Goal: Task Accomplishment & Management: Complete application form

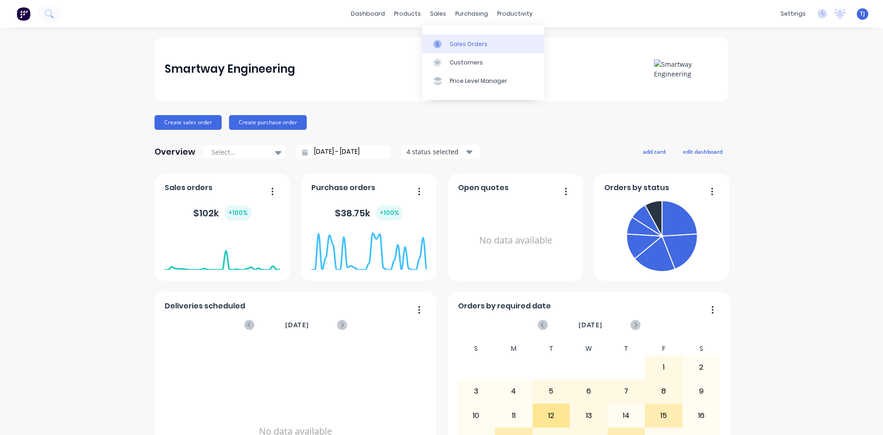
click at [458, 45] on div "Sales Orders" at bounding box center [469, 44] width 38 height 8
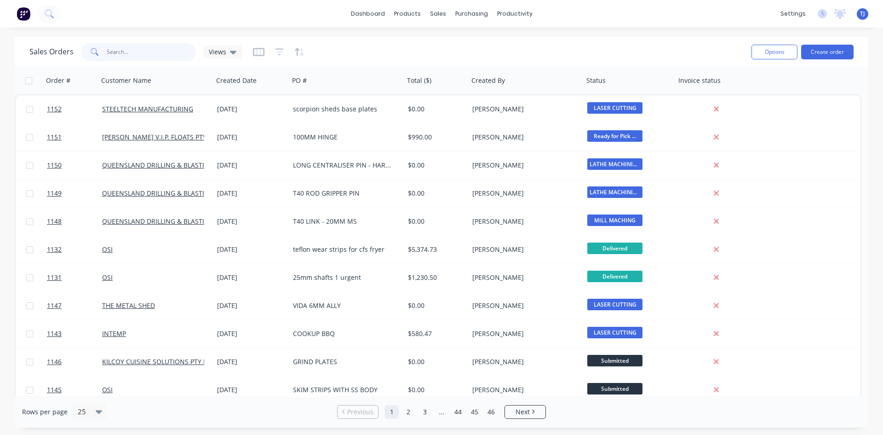
click at [136, 51] on input "text" at bounding box center [152, 52] width 90 height 18
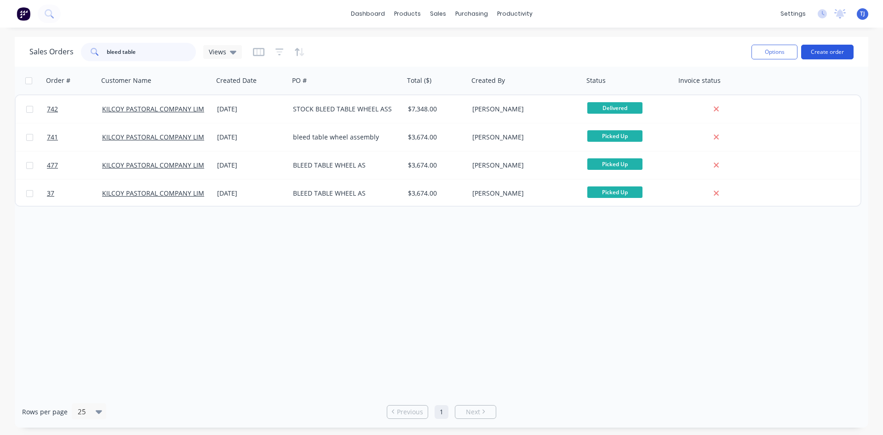
type input "bleed table"
click at [820, 51] on button "Create order" at bounding box center [827, 52] width 52 height 15
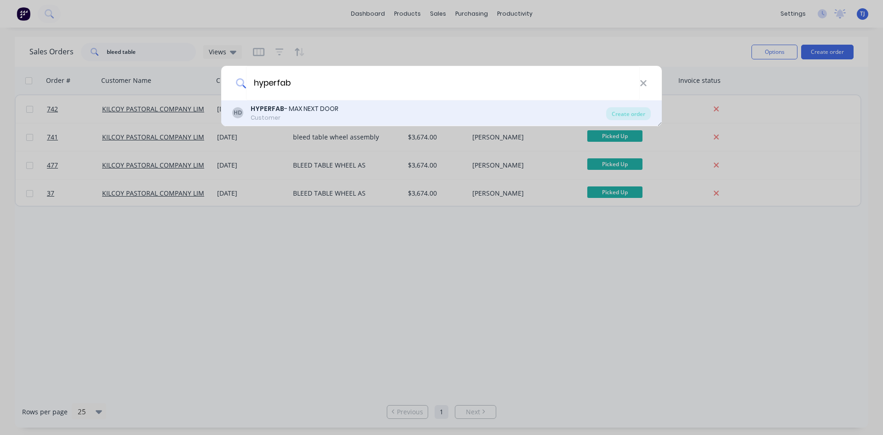
type input "hyperfab"
click at [375, 115] on div "HD HYPERFAB - MAX NEXT DOOR Customer" at bounding box center [419, 113] width 374 height 18
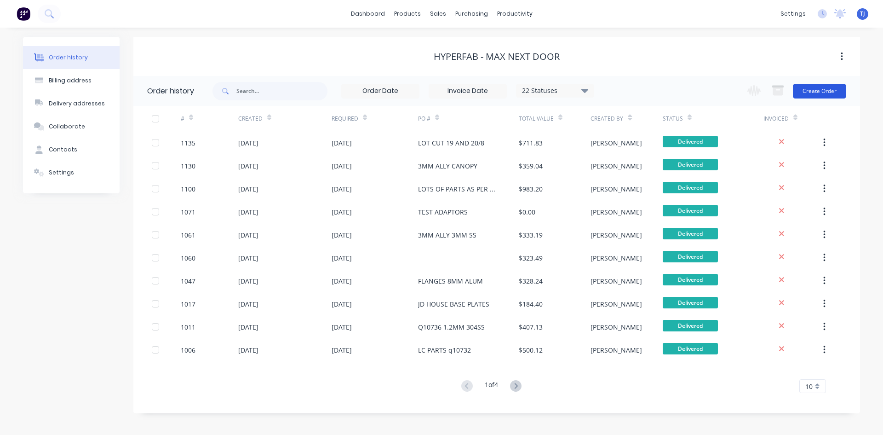
click at [826, 93] on button "Create Order" at bounding box center [819, 91] width 53 height 15
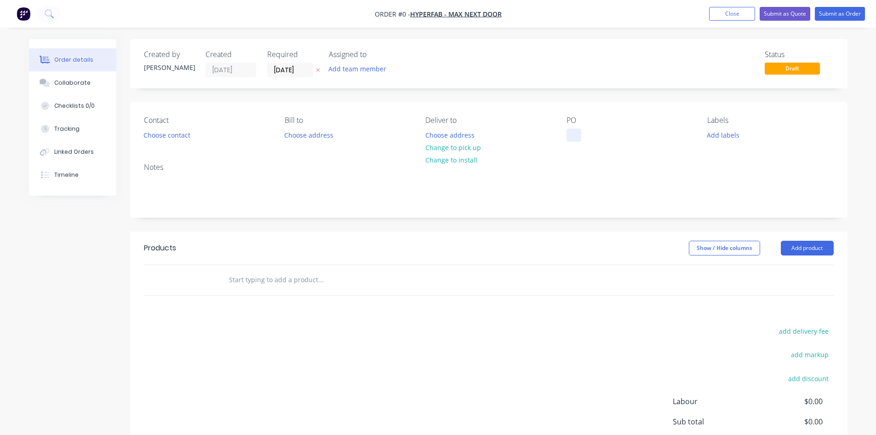
click at [578, 135] on div at bounding box center [573, 134] width 15 height 13
click at [808, 248] on div "Order details Collaborate Checklists 0/0 Tracking Linked Orders Timeline Order …" at bounding box center [438, 284] width 837 height 491
click at [808, 248] on button "Add product" at bounding box center [807, 247] width 53 height 15
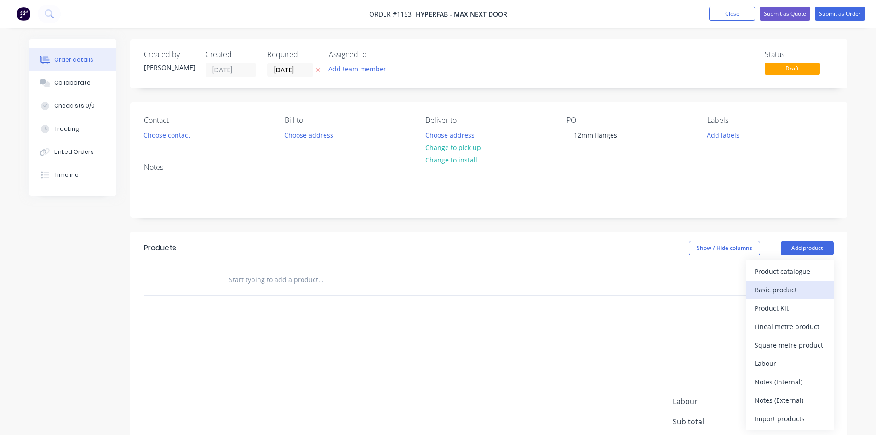
click at [772, 297] on button "Basic product" at bounding box center [789, 289] width 87 height 18
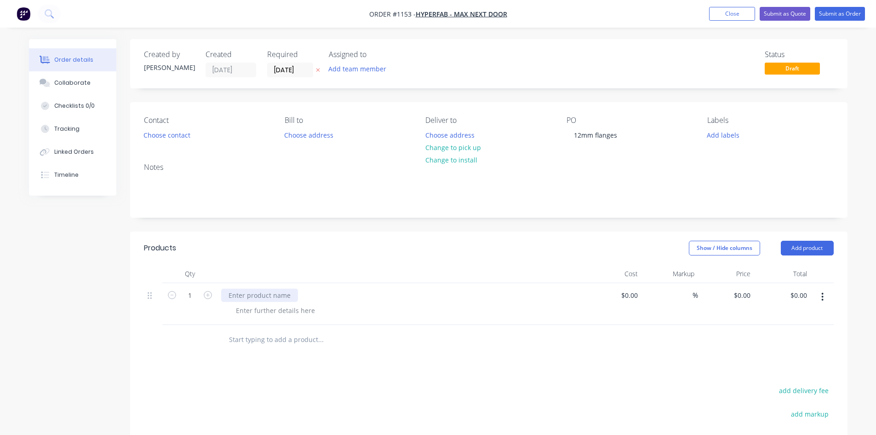
click at [246, 295] on div at bounding box center [259, 294] width 77 height 13
click at [835, 15] on button "Submit as Order" at bounding box center [840, 14] width 50 height 14
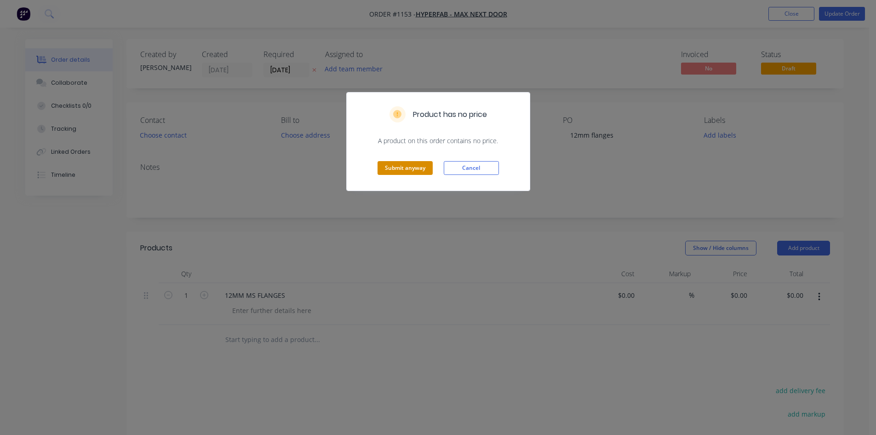
click at [423, 168] on button "Submit anyway" at bounding box center [404, 168] width 55 height 14
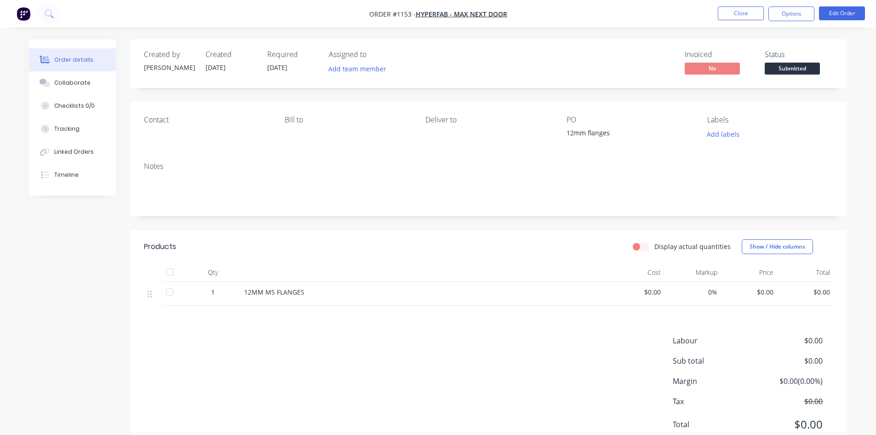
click at [791, 67] on span "Submitted" at bounding box center [792, 68] width 55 height 11
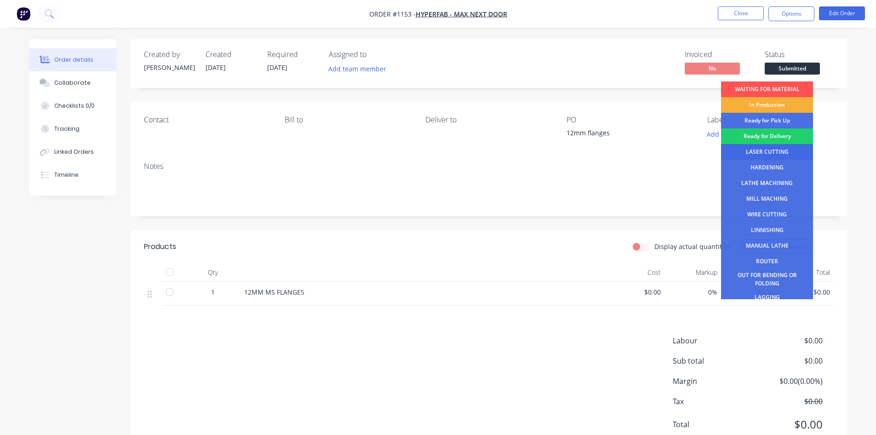
click at [768, 150] on div "LASER CUTTING" at bounding box center [767, 152] width 92 height 16
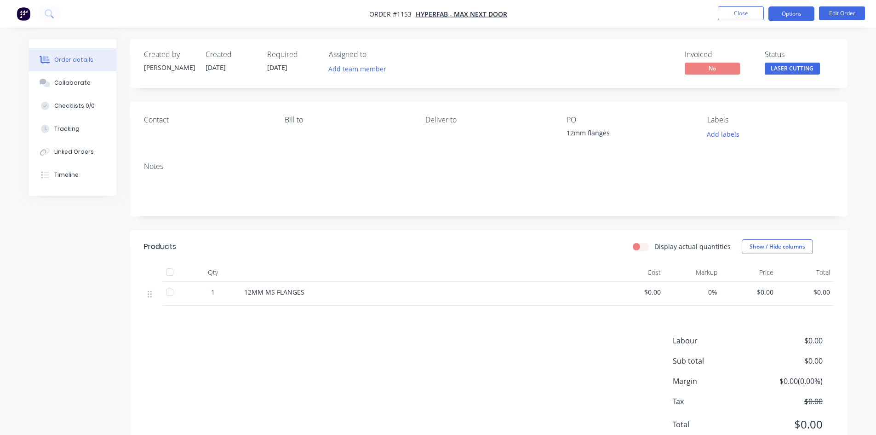
click at [784, 14] on button "Options" at bounding box center [791, 13] width 46 height 15
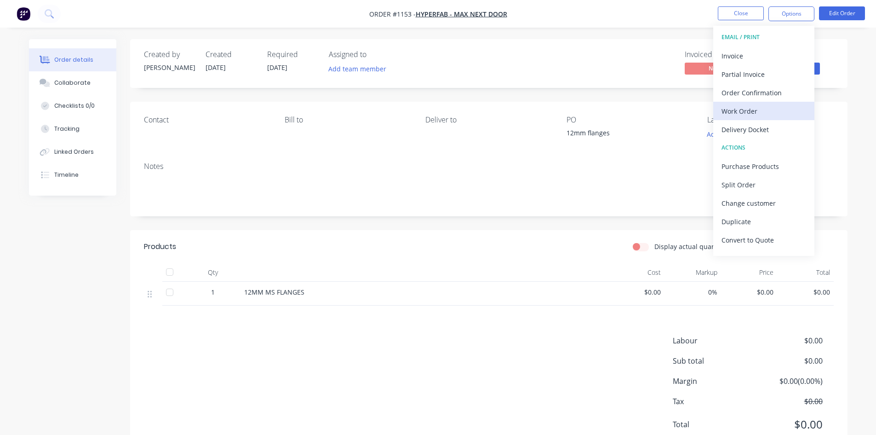
click at [746, 109] on div "Work Order" at bounding box center [763, 110] width 85 height 13
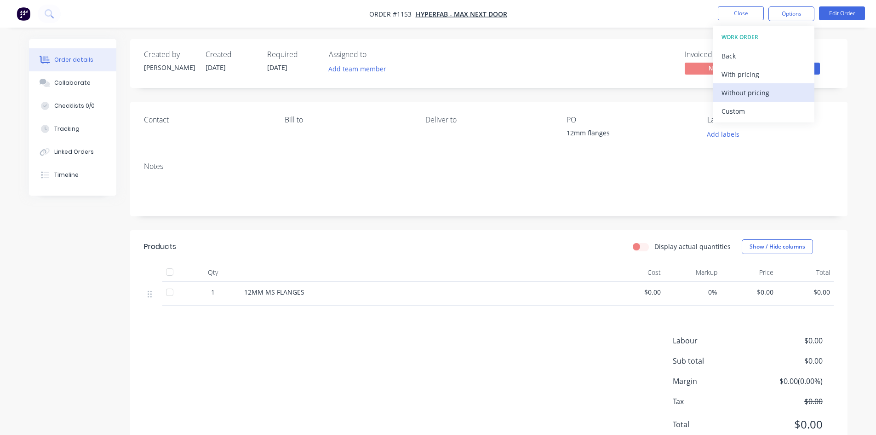
click at [746, 95] on div "Without pricing" at bounding box center [763, 92] width 85 height 13
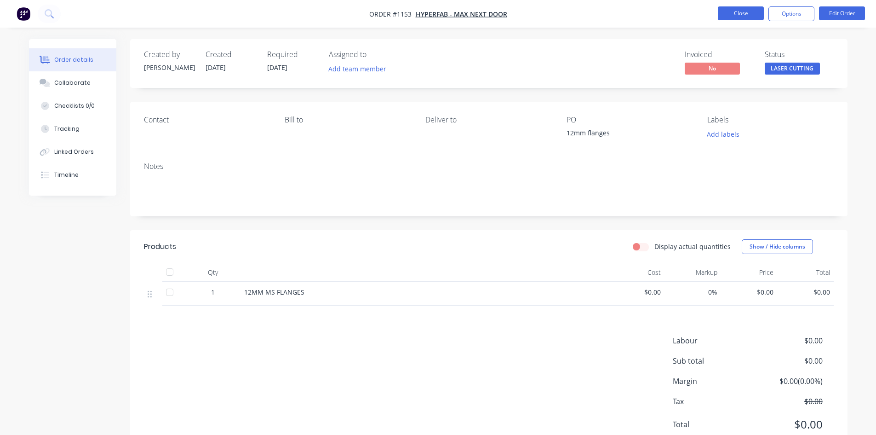
click at [722, 19] on button "Close" at bounding box center [741, 13] width 46 height 14
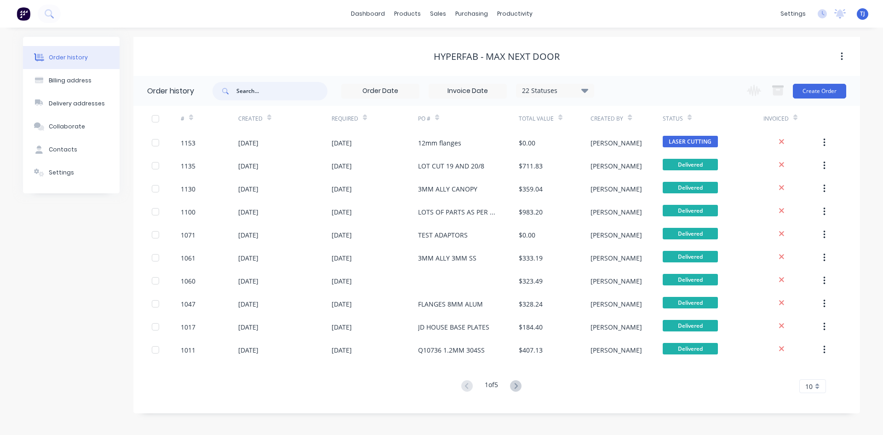
click at [263, 93] on input "text" at bounding box center [281, 91] width 91 height 18
type input "J"
click at [248, 95] on input "J" at bounding box center [281, 91] width 91 height 18
type input "FLANGES"
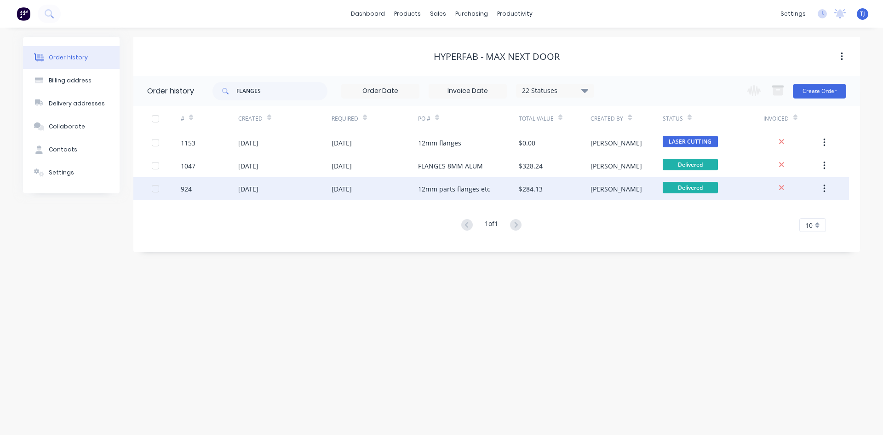
click at [250, 193] on div "[DATE]" at bounding box center [248, 189] width 20 height 10
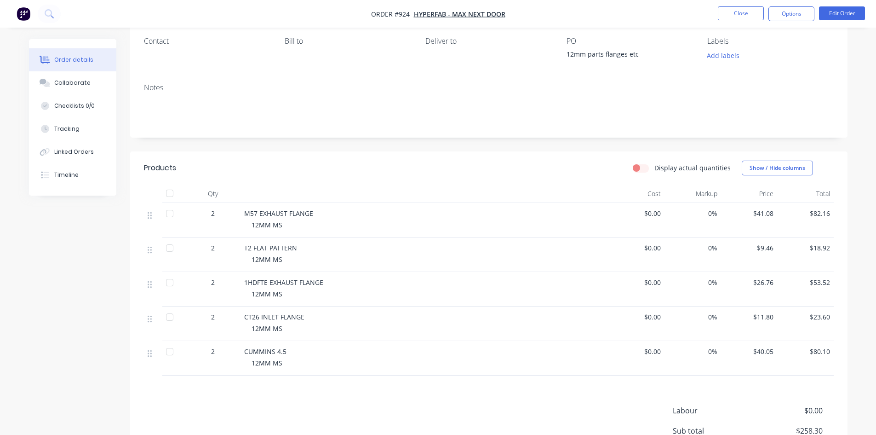
scroll to position [138, 0]
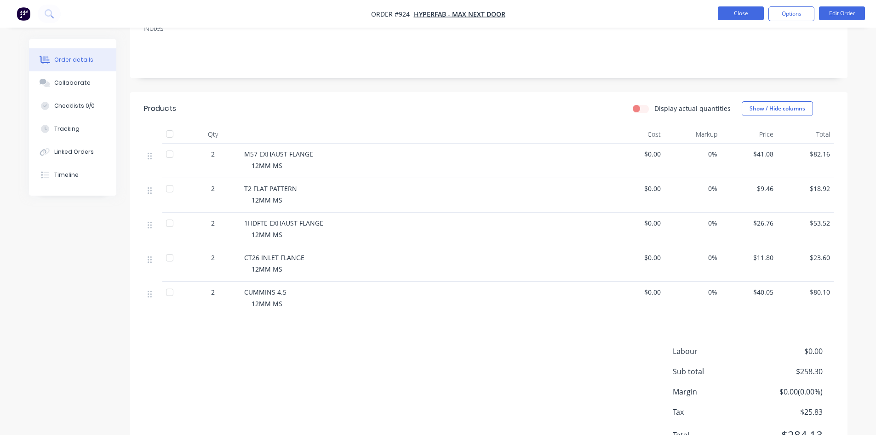
click at [748, 11] on button "Close" at bounding box center [741, 13] width 46 height 14
